Goal: Check status: Check status

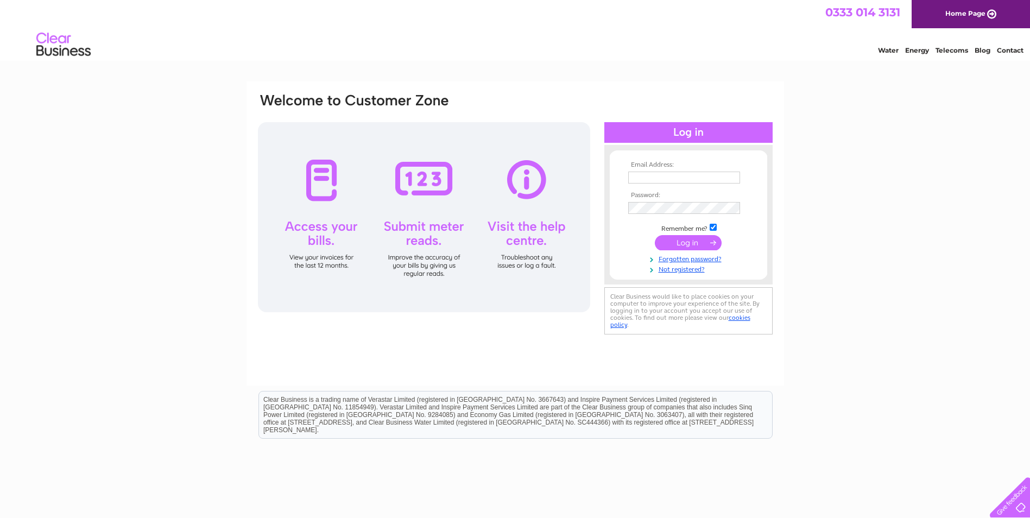
click at [657, 181] on input "text" at bounding box center [684, 178] width 112 height 12
click at [691, 176] on input "[PERSON_NAME][EMAIL_ADDRESS][DOMAIN_NAME]" at bounding box center [684, 178] width 113 height 13
type input "[DOMAIN_NAME]"
drag, startPoint x: 691, startPoint y: 176, endPoint x: 603, endPoint y: 179, distance: 88.0
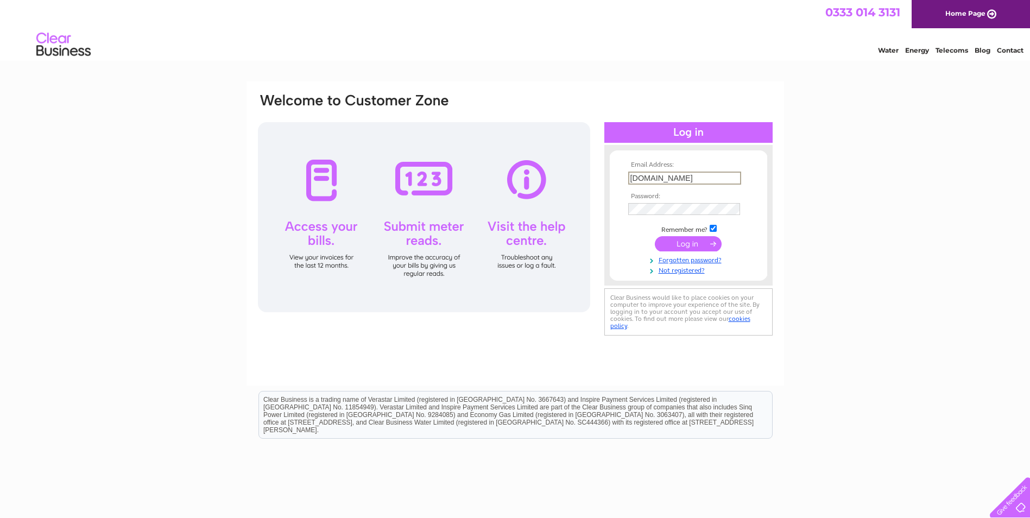
click at [603, 179] on div "Email Address: [DOMAIN_NAME] Password:" at bounding box center [515, 215] width 517 height 246
type input "[EMAIL_ADDRESS][DOMAIN_NAME]"
click at [677, 217] on tbody "Email Address: [EMAIL_ADDRESS][DOMAIN_NAME] Password: Remember me?" at bounding box center [689, 218] width 126 height 114
click at [679, 242] on input "submit" at bounding box center [688, 243] width 67 height 15
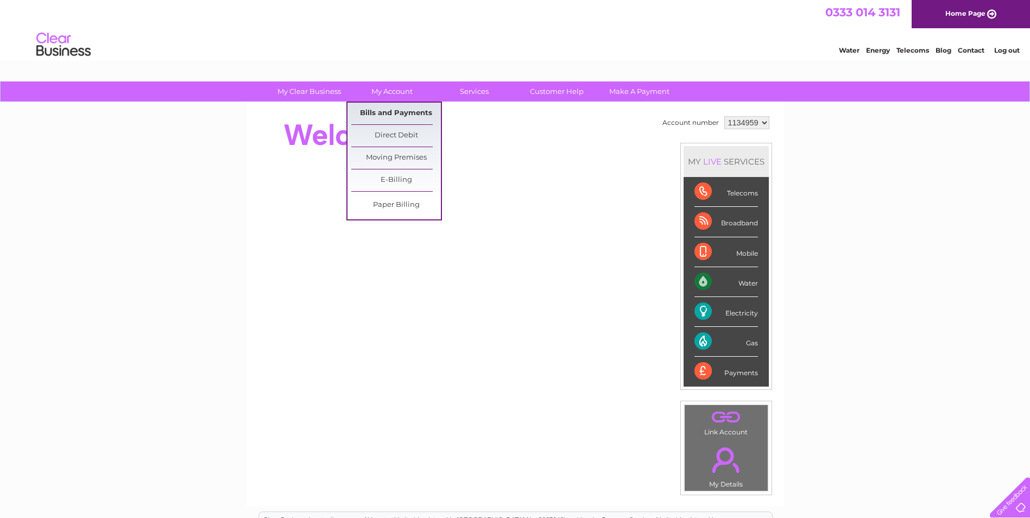
click at [397, 110] on link "Bills and Payments" at bounding box center [396, 114] width 90 height 22
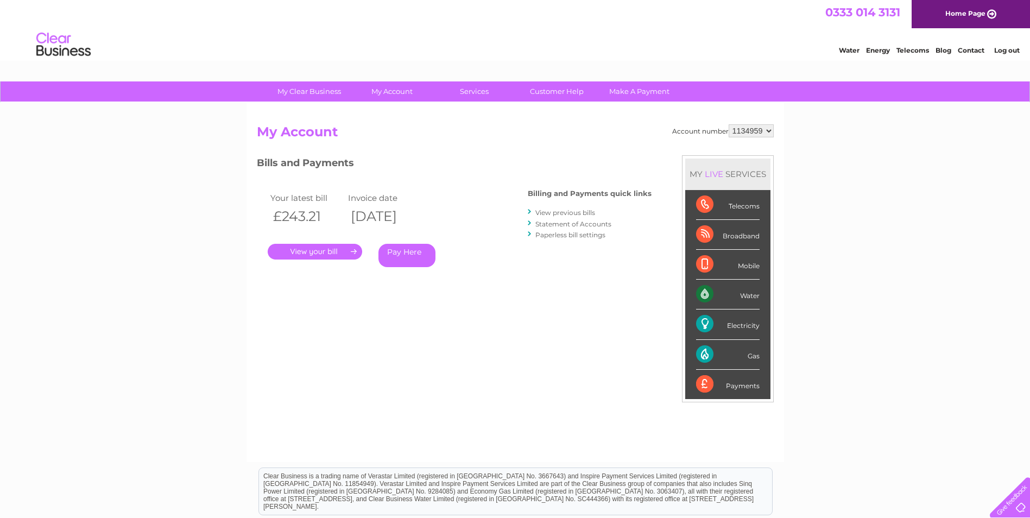
click at [337, 249] on link "." at bounding box center [315, 252] width 94 height 16
click at [330, 254] on link "." at bounding box center [315, 252] width 94 height 16
